Goal: Find specific page/section: Find specific page/section

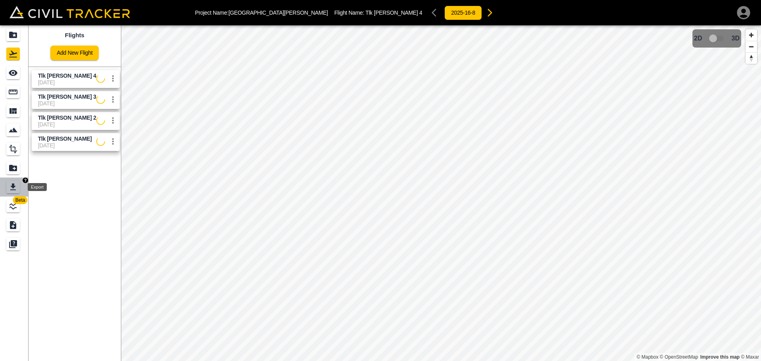
click at [14, 186] on icon "Export" at bounding box center [13, 186] width 6 height 7
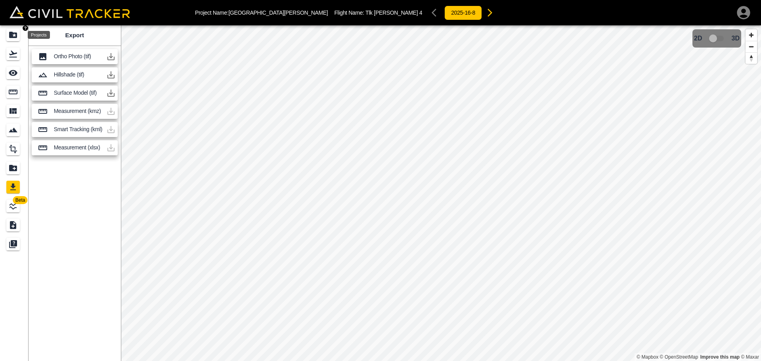
click at [16, 39] on icon "Projects" at bounding box center [13, 35] width 10 height 10
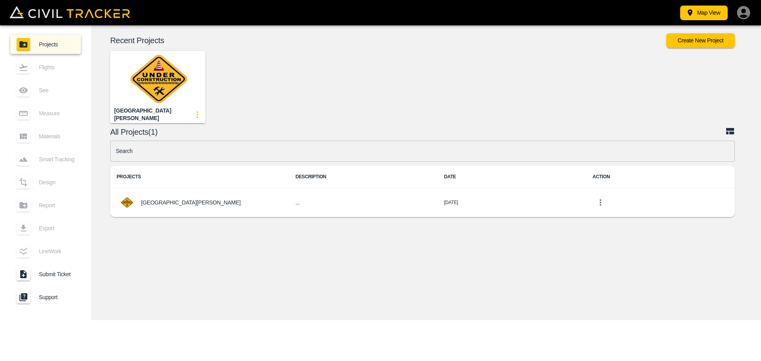
click at [34, 69] on div "Flights" at bounding box center [45, 67] width 71 height 19
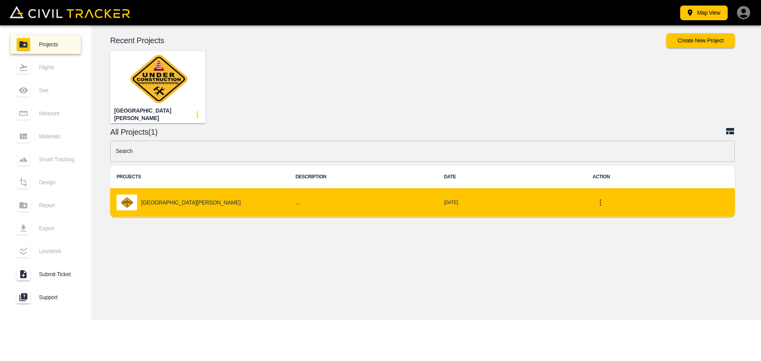
click at [162, 200] on p "[GEOGRAPHIC_DATA][PERSON_NAME]" at bounding box center [190, 202] width 99 height 6
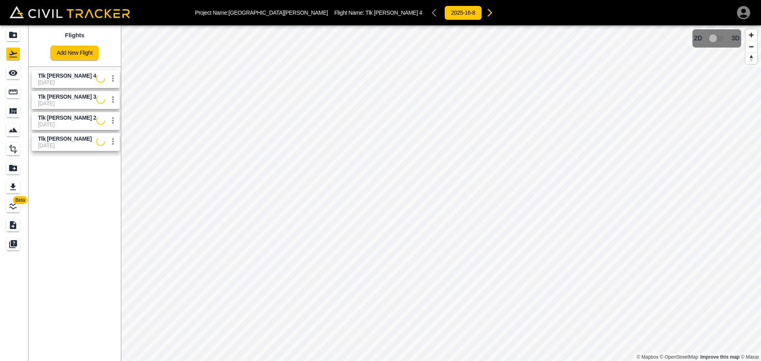
click at [78, 139] on span "Tlk [PERSON_NAME]" at bounding box center [67, 139] width 58 height 8
click at [73, 139] on span "Tlk [PERSON_NAME]" at bounding box center [67, 139] width 58 height 8
click at [74, 122] on span "[DATE]" at bounding box center [67, 124] width 58 height 6
click at [76, 102] on span "[DATE]" at bounding box center [67, 103] width 58 height 6
click at [76, 101] on span "[DATE]" at bounding box center [67, 103] width 58 height 6
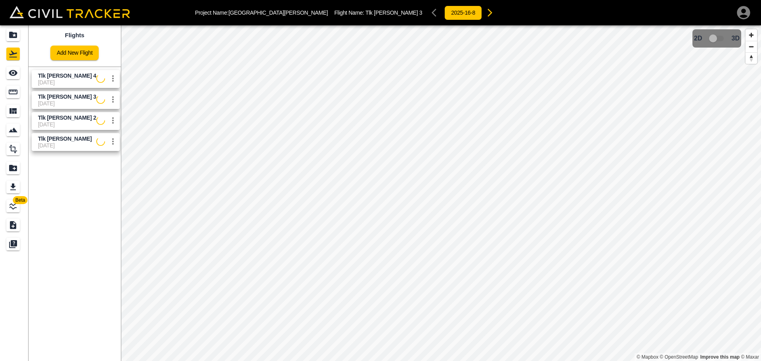
click at [81, 76] on span "Tlk [PERSON_NAME] 4" at bounding box center [67, 76] width 58 height 8
